Goal: Find specific page/section: Find specific page/section

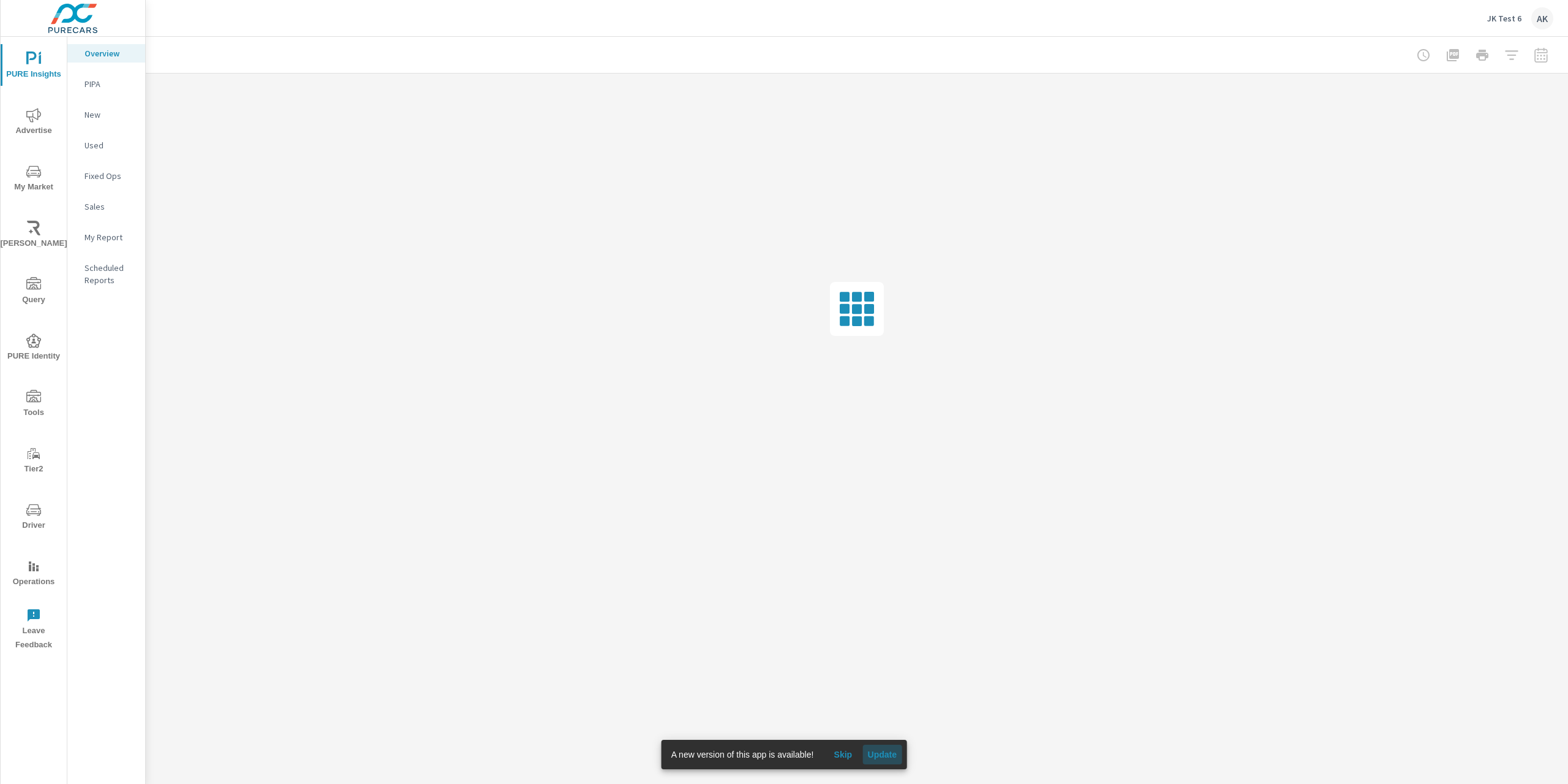
click at [874, 757] on span "Update" at bounding box center [882, 755] width 29 height 11
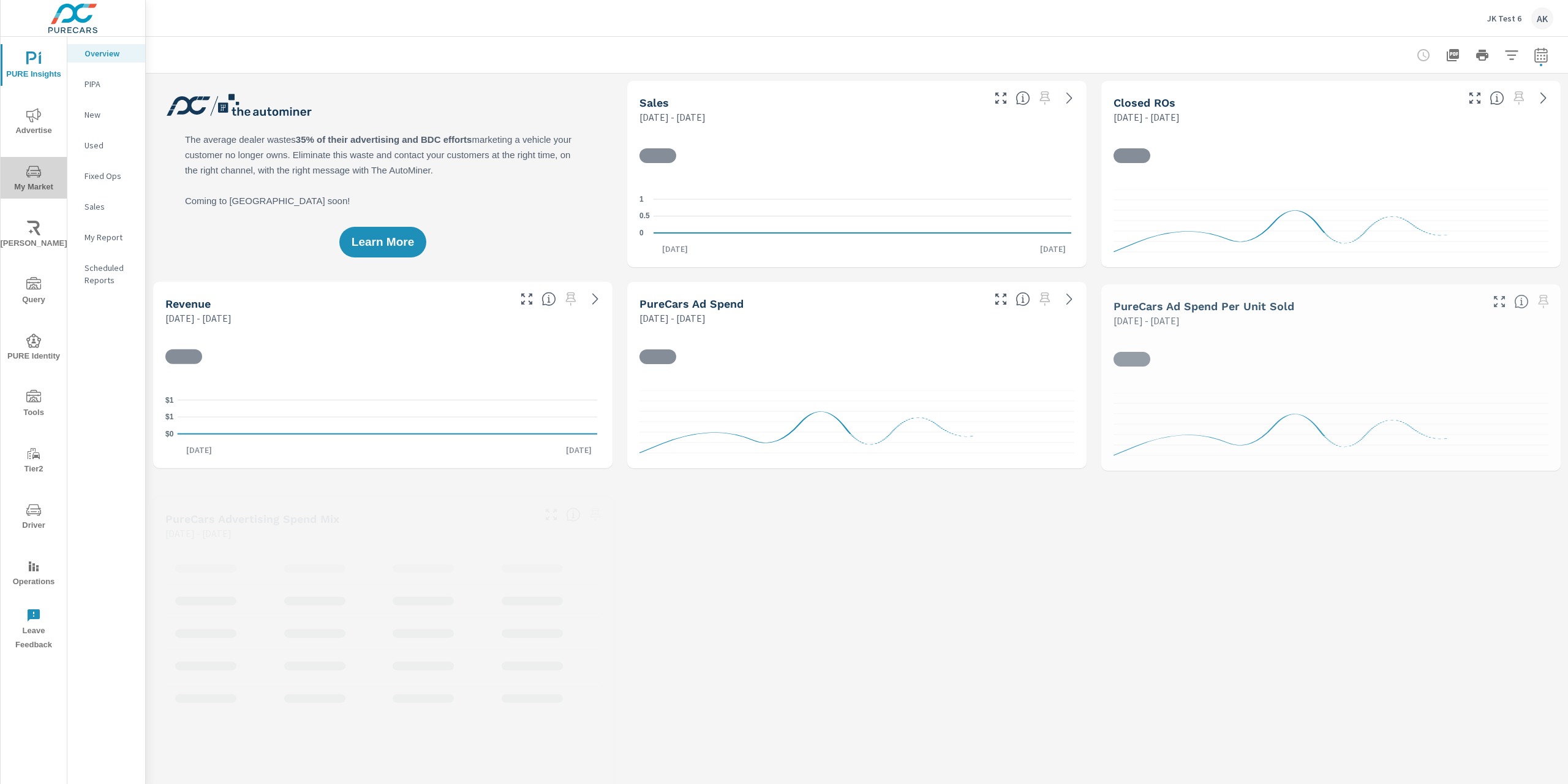
click at [48, 179] on span "My Market" at bounding box center [34, 179] width 59 height 30
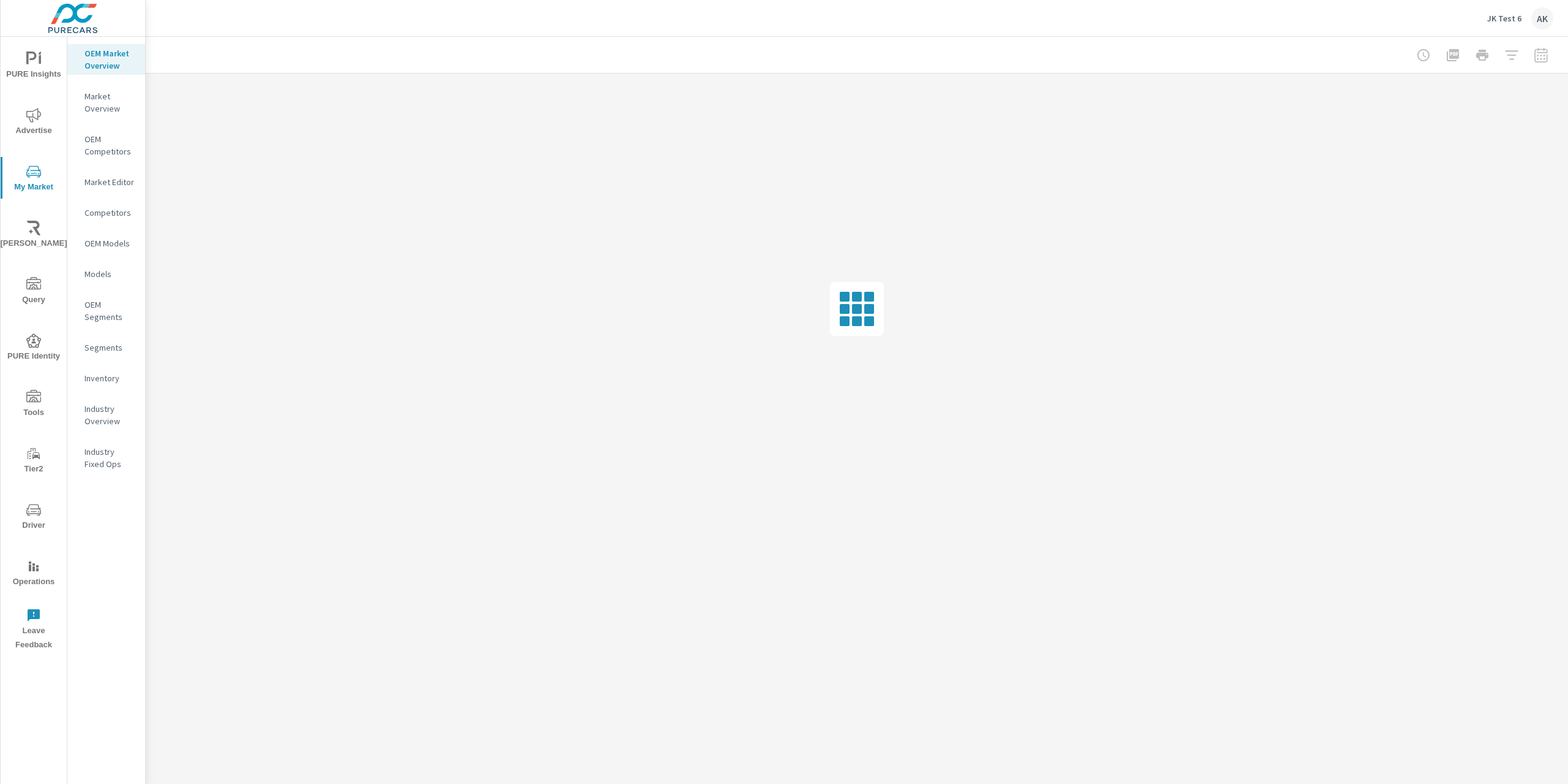
click at [123, 184] on p "Market Editor" at bounding box center [109, 182] width 51 height 12
